Goal: Find specific page/section: Find specific page/section

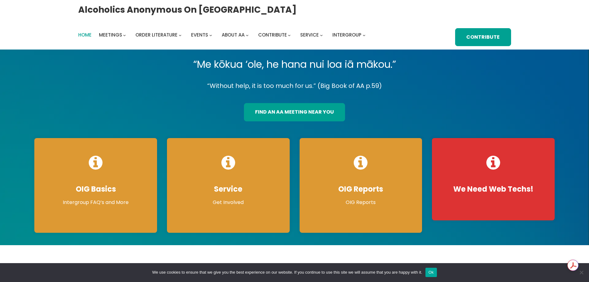
click at [85, 36] on span "Home" at bounding box center [84, 35] width 13 height 6
click at [170, 45] on span "Calendar" at bounding box center [169, 46] width 24 height 9
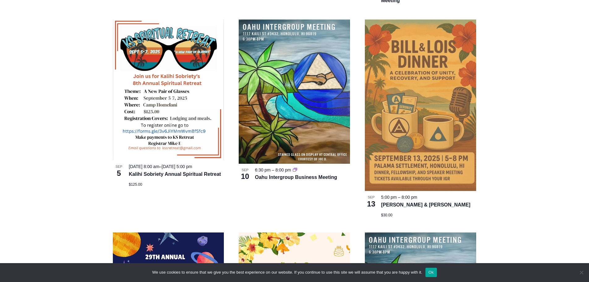
scroll to position [402, 0]
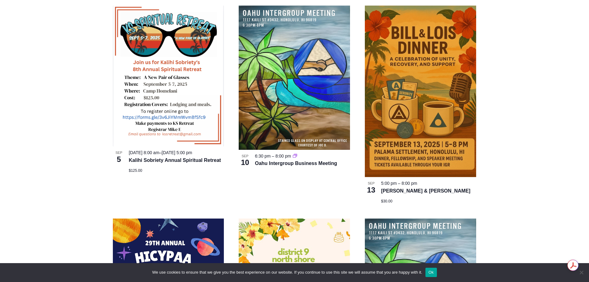
drag, startPoint x: 365, startPoint y: 182, endPoint x: 430, endPoint y: 198, distance: 66.9
click at [430, 198] on div "Sep 13 5:00 pm – 8:00 pm Bill & Lois Dinner $30.00" at bounding box center [420, 191] width 111 height 23
copy div "Sep 13 5:00 pm – 8:00 pm Bill & Lois Dinner $30.00"
